Goal: Task Accomplishment & Management: Complete application form

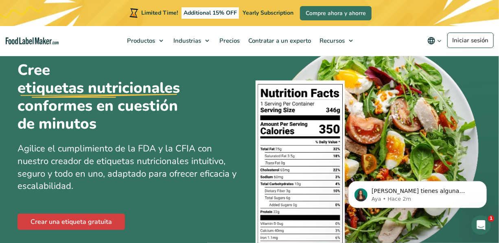
scroll to position [45, 0]
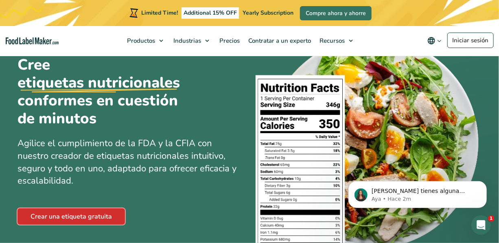
click at [75, 219] on link "Crear una etiqueta gratuita" at bounding box center [71, 216] width 107 height 16
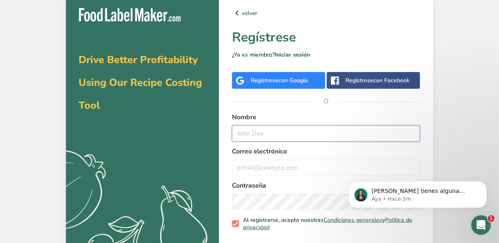
click at [280, 128] on input "text" at bounding box center [326, 133] width 188 height 16
type input "yuliana plazas"
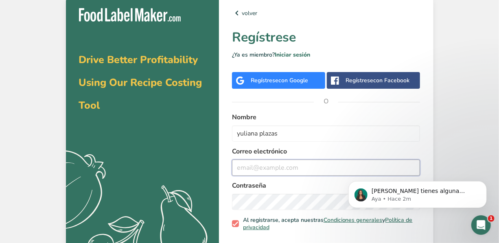
click at [280, 165] on input "email" at bounding box center [326, 168] width 188 height 16
click at [298, 169] on input "yulianaplazas97" at bounding box center [326, 168] width 188 height 16
click at [275, 169] on input "yulianaplazas97" at bounding box center [326, 168] width 188 height 16
click at [283, 169] on input "yulianaplazas97" at bounding box center [326, 168] width 188 height 16
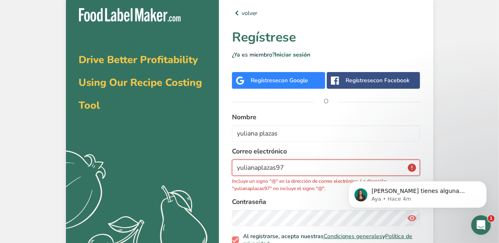
paste input "@"
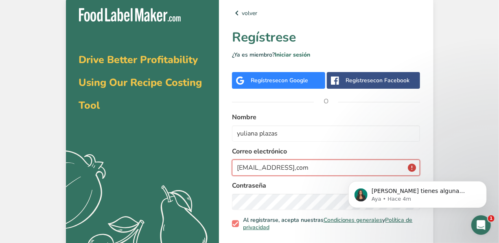
click at [264, 168] on input "[EMAIL_ADDRESS],com" at bounding box center [326, 168] width 188 height 16
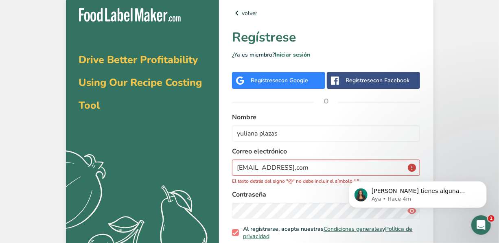
click at [406, 166] on html "[PERSON_NAME] tienes alguna pregunta no dudes en consultarnos. ¡Estamos aquí pa…" at bounding box center [417, 192] width 163 height 57
click at [319, 171] on input "[EMAIL_ADDRESS],com" at bounding box center [326, 168] width 188 height 16
click at [329, 169] on input "[EMAIL_ADDRESS],com" at bounding box center [326, 168] width 188 height 16
drag, startPoint x: 284, startPoint y: 166, endPoint x: 289, endPoint y: 167, distance: 5.5
click at [289, 167] on input "[EMAIL_ADDRESS],com" at bounding box center [326, 168] width 188 height 16
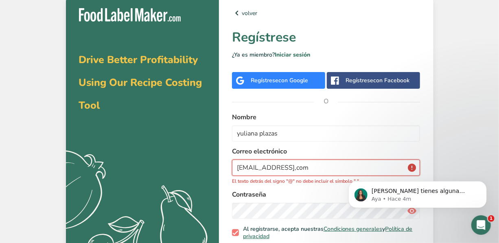
click at [289, 167] on input "[EMAIL_ADDRESS],com" at bounding box center [326, 168] width 188 height 16
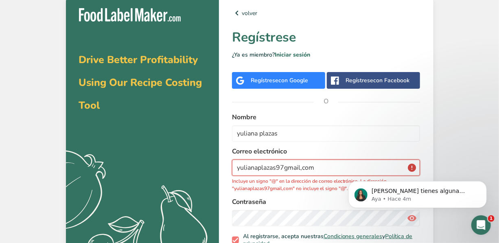
click at [289, 167] on input "yulianaplazas97gmail,com" at bounding box center [326, 168] width 188 height 16
click at [284, 168] on input "yulianaplazas97gmail,com" at bounding box center [326, 168] width 188 height 16
paste input "@"
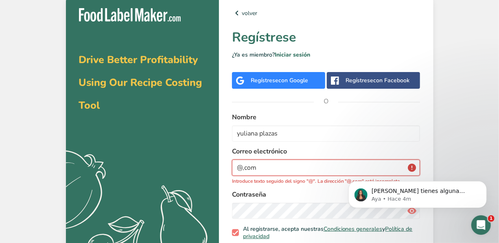
click at [236, 167] on input "@,com" at bounding box center [326, 168] width 188 height 16
click at [244, 169] on input "@,com" at bounding box center [326, 168] width 188 height 16
click at [234, 168] on input "@.com" at bounding box center [326, 168] width 188 height 16
click at [253, 166] on input "@.com" at bounding box center [326, 168] width 188 height 16
click at [236, 167] on input "@.com" at bounding box center [326, 168] width 188 height 16
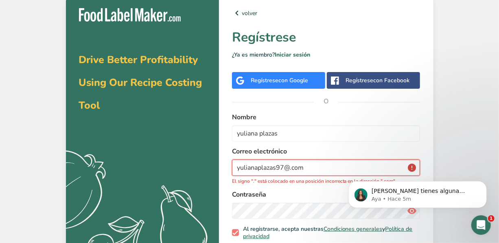
click at [289, 168] on input "yulianaplazas97@.com" at bounding box center [326, 168] width 188 height 16
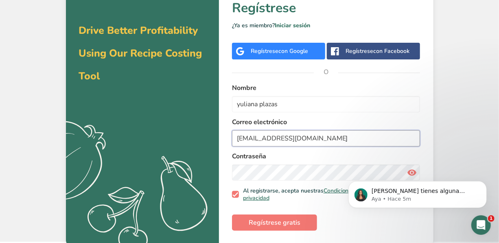
scroll to position [31, 0]
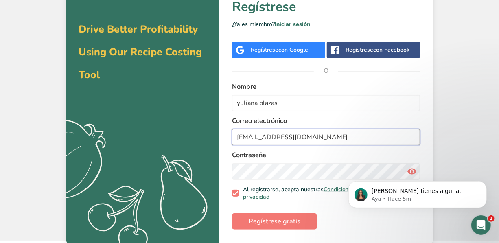
type input "[EMAIL_ADDRESS][DOMAIN_NAME]"
click at [350, 169] on div "[PERSON_NAME] tienes alguna pregunta no dudes en consultarnos. ¡Estamos aquí pa…" at bounding box center [417, 157] width 150 height 102
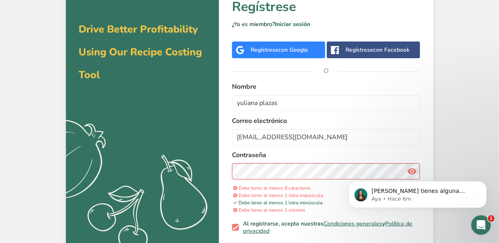
click at [407, 171] on body "[PERSON_NAME] tienes alguna pregunta no dudes en consultarnos. ¡Estamos aquí pa…" at bounding box center [417, 192] width 156 height 50
click at [407, 169] on body "[PERSON_NAME] tienes alguna pregunta no dudes en consultarnos. ¡Estamos aquí pa…" at bounding box center [417, 192] width 156 height 50
click at [407, 168] on body "[PERSON_NAME] tienes alguna pregunta no dudes en consultarnos. ¡Estamos aquí pa…" at bounding box center [417, 192] width 156 height 50
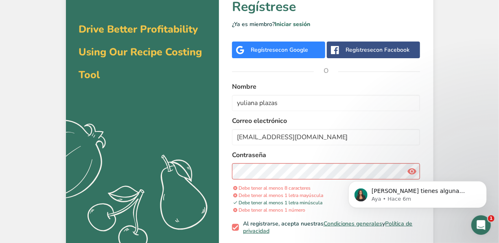
click at [407, 168] on body "[PERSON_NAME] tienes alguna pregunta no dudes en consultarnos. ¡Estamos aquí pa…" at bounding box center [417, 192] width 156 height 50
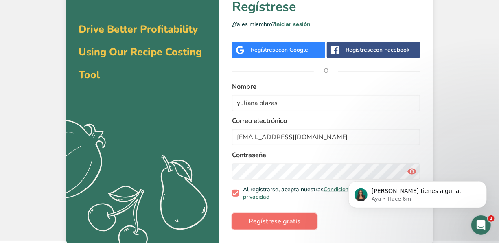
click at [267, 217] on span "Regístrese gratis" at bounding box center [275, 222] width 52 height 10
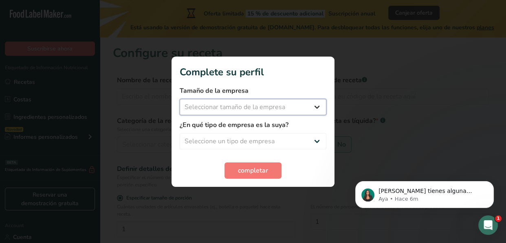
click at [315, 104] on select "Seleccionar tamaño de la empresa Menos de 10 empleados De 10 a 50 empleados De …" at bounding box center [253, 107] width 147 height 16
select select "1"
click at [180, 99] on select "Seleccionar tamaño de la empresa Menos de 10 empleados De 10 a 50 empleados De …" at bounding box center [253, 107] width 147 height 16
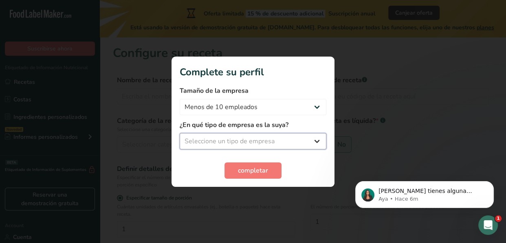
click at [315, 142] on select "Seleccione un tipo de empresa Fabricante de alimentos envasados Restaurante y c…" at bounding box center [253, 141] width 147 height 16
select select "8"
click at [180, 133] on select "Seleccione un tipo de empresa Fabricante de alimentos envasados Restaurante y c…" at bounding box center [253, 141] width 147 height 16
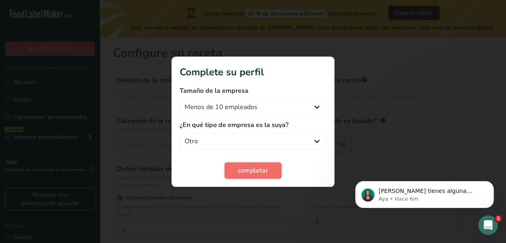
click at [247, 172] on span "completar" at bounding box center [253, 171] width 30 height 10
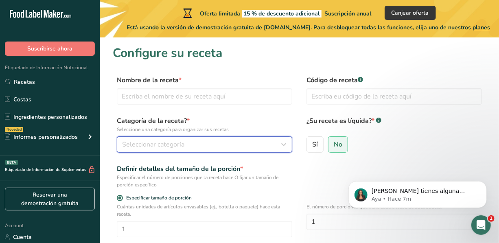
click at [281, 146] on icon "button" at bounding box center [284, 144] width 10 height 15
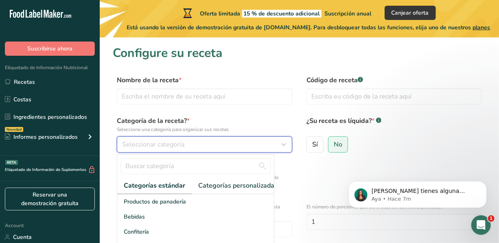
click at [281, 146] on icon "button" at bounding box center [284, 144] width 10 height 15
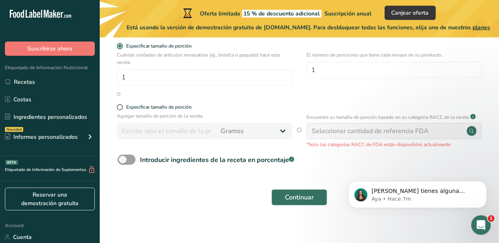
scroll to position [159, 0]
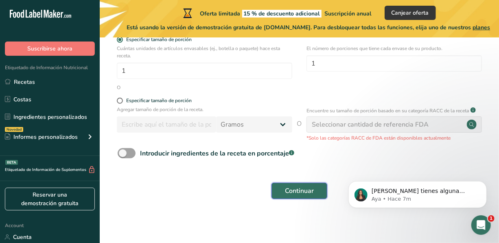
click at [296, 188] on span "Continuar" at bounding box center [299, 191] width 29 height 10
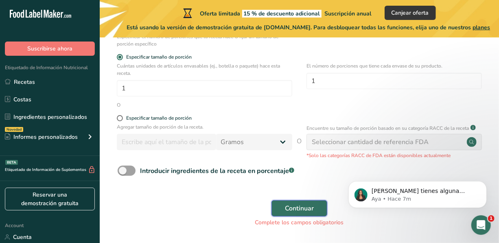
scroll to position [177, 0]
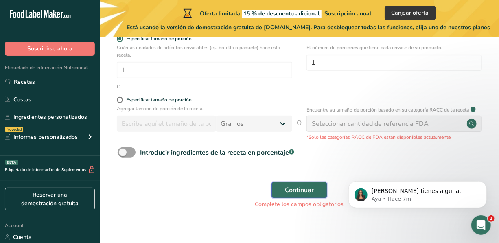
click at [296, 188] on span "Continuar" at bounding box center [299, 190] width 29 height 10
